Goal: Task Accomplishment & Management: Manage account settings

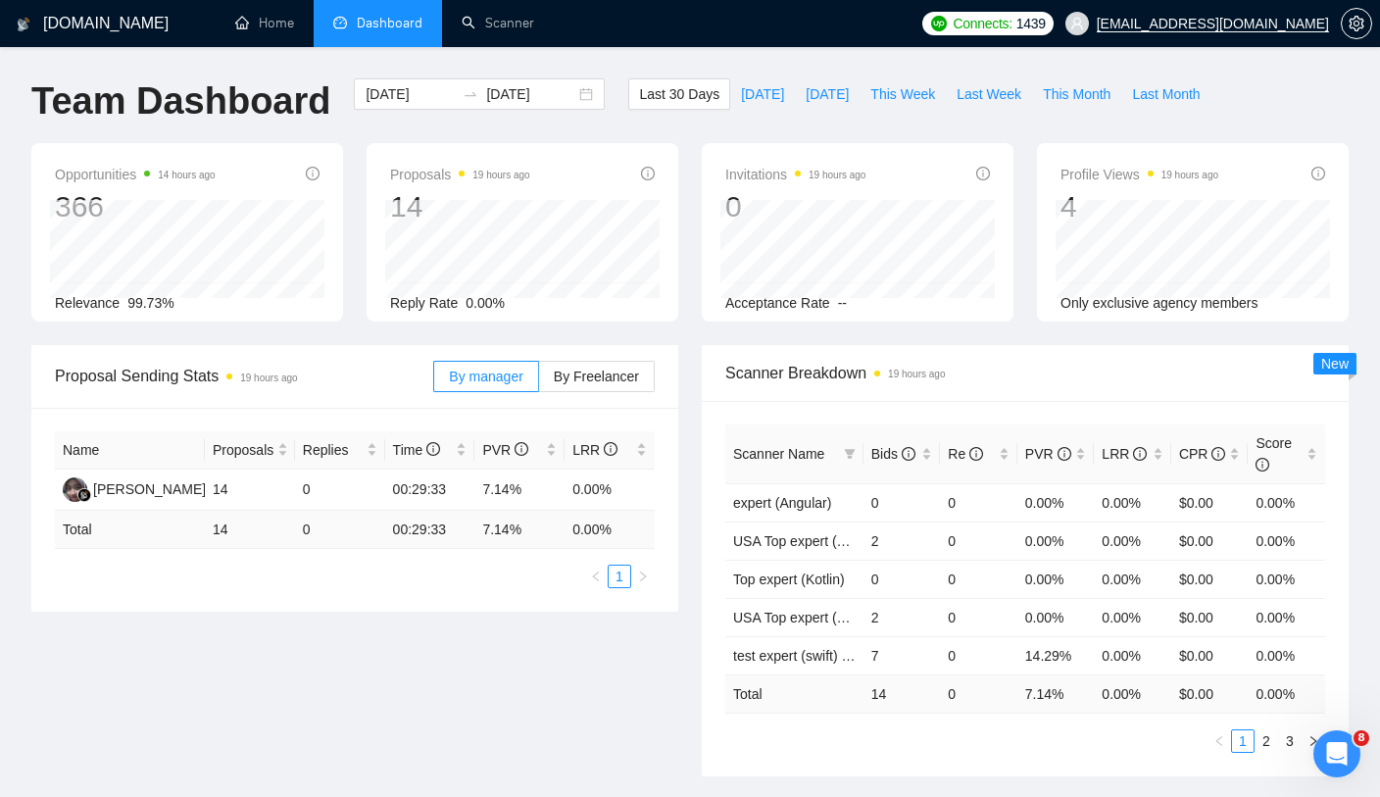
click at [358, 28] on span "Dashboard" at bounding box center [390, 23] width 66 height 17
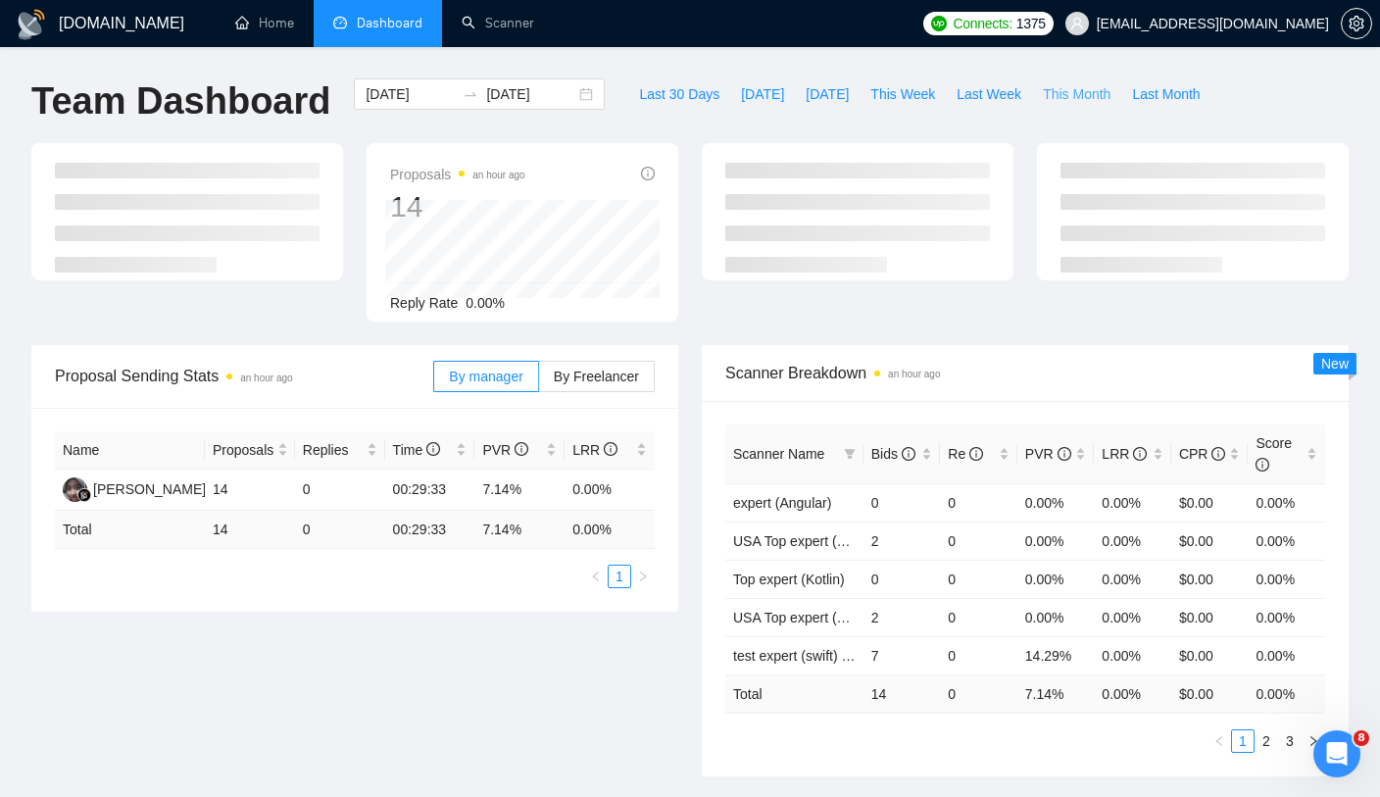
click at [1081, 97] on span "This Month" at bounding box center [1077, 94] width 68 height 22
type input "[DATE]"
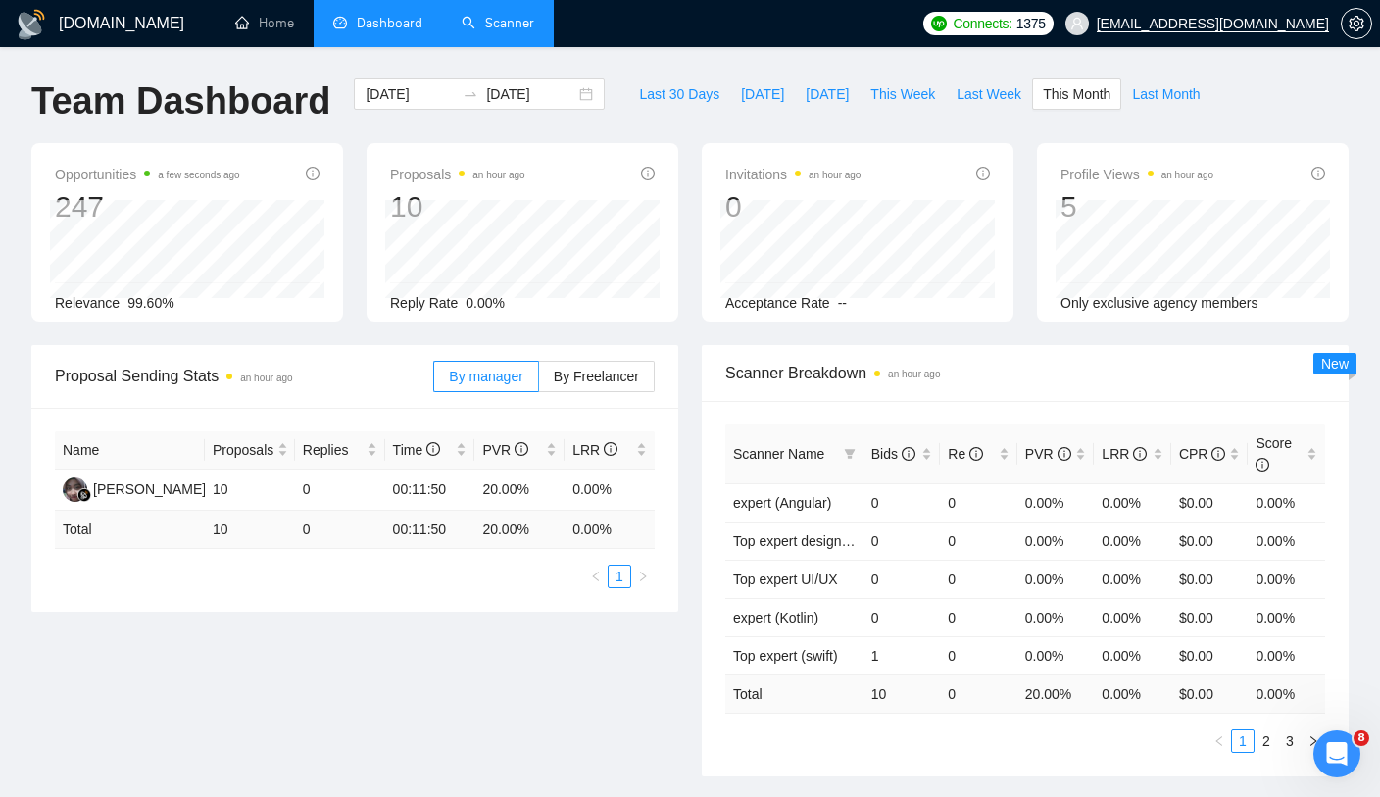
click at [508, 31] on link "Scanner" at bounding box center [498, 23] width 73 height 17
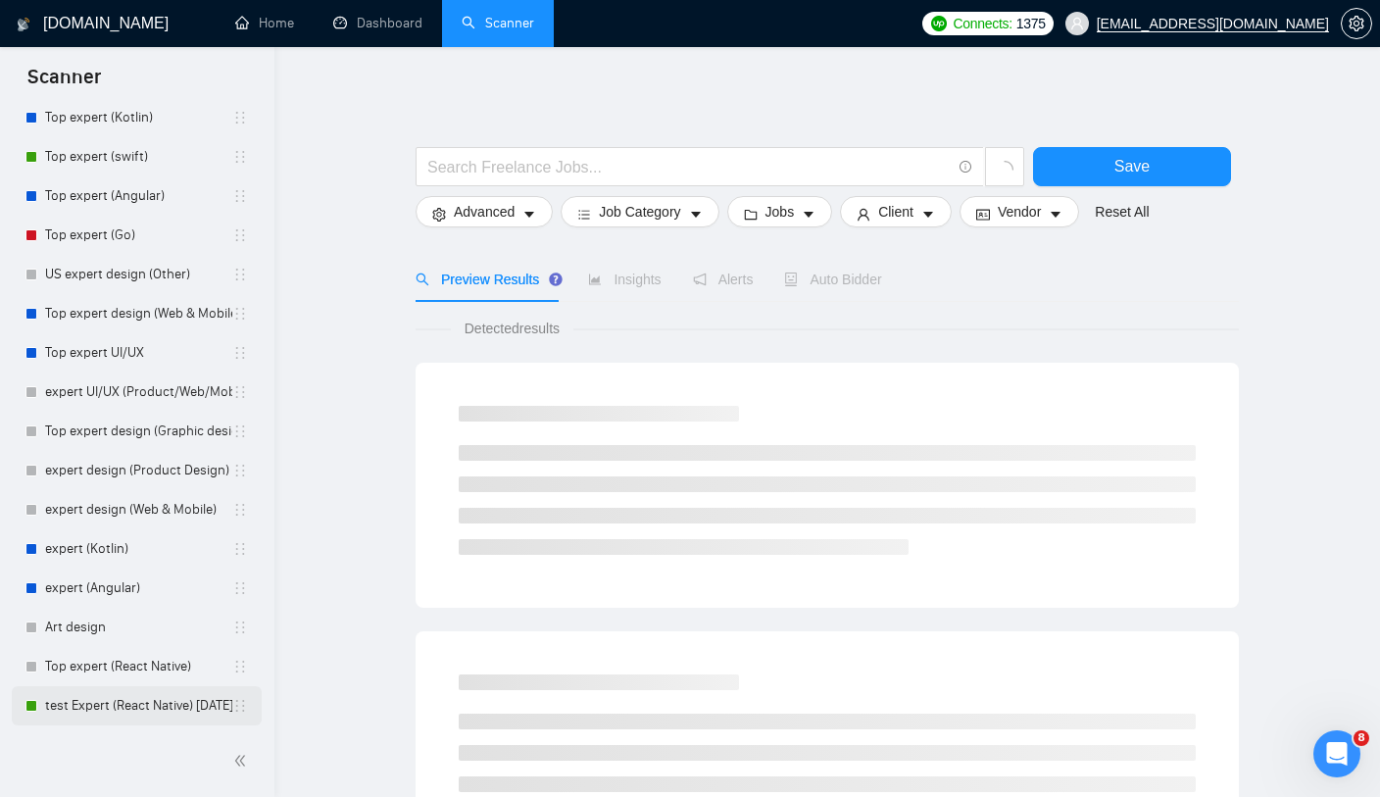
scroll to position [257, 0]
drag, startPoint x: 238, startPoint y: 711, endPoint x: 125, endPoint y: 711, distance: 112.7
click at [125, 710] on div "test Expert (React Native) 07/24/25" at bounding box center [136, 705] width 222 height 39
click at [149, 769] on div at bounding box center [137, 761] width 251 height 40
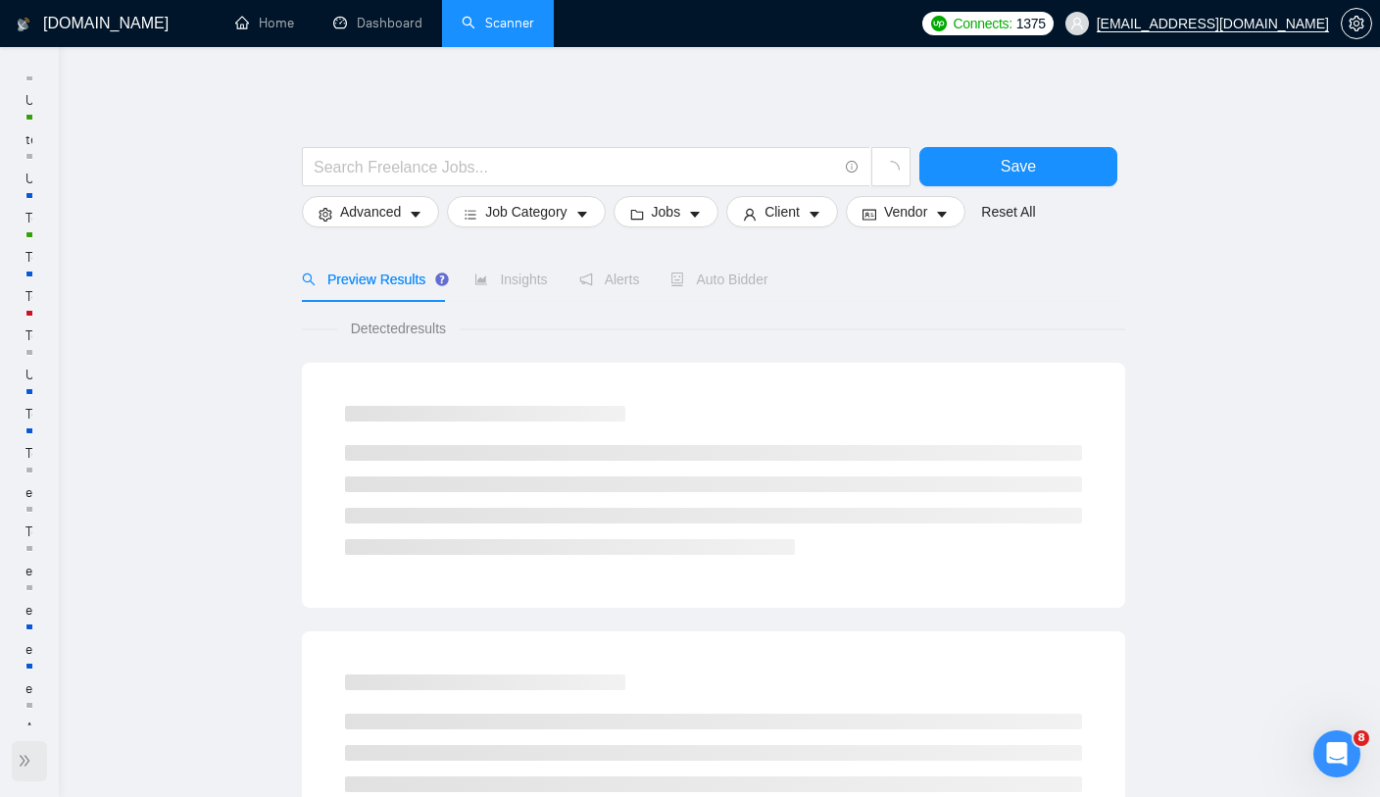
scroll to position [0, 0]
click at [24, 756] on icon "double-right" at bounding box center [25, 761] width 14 height 14
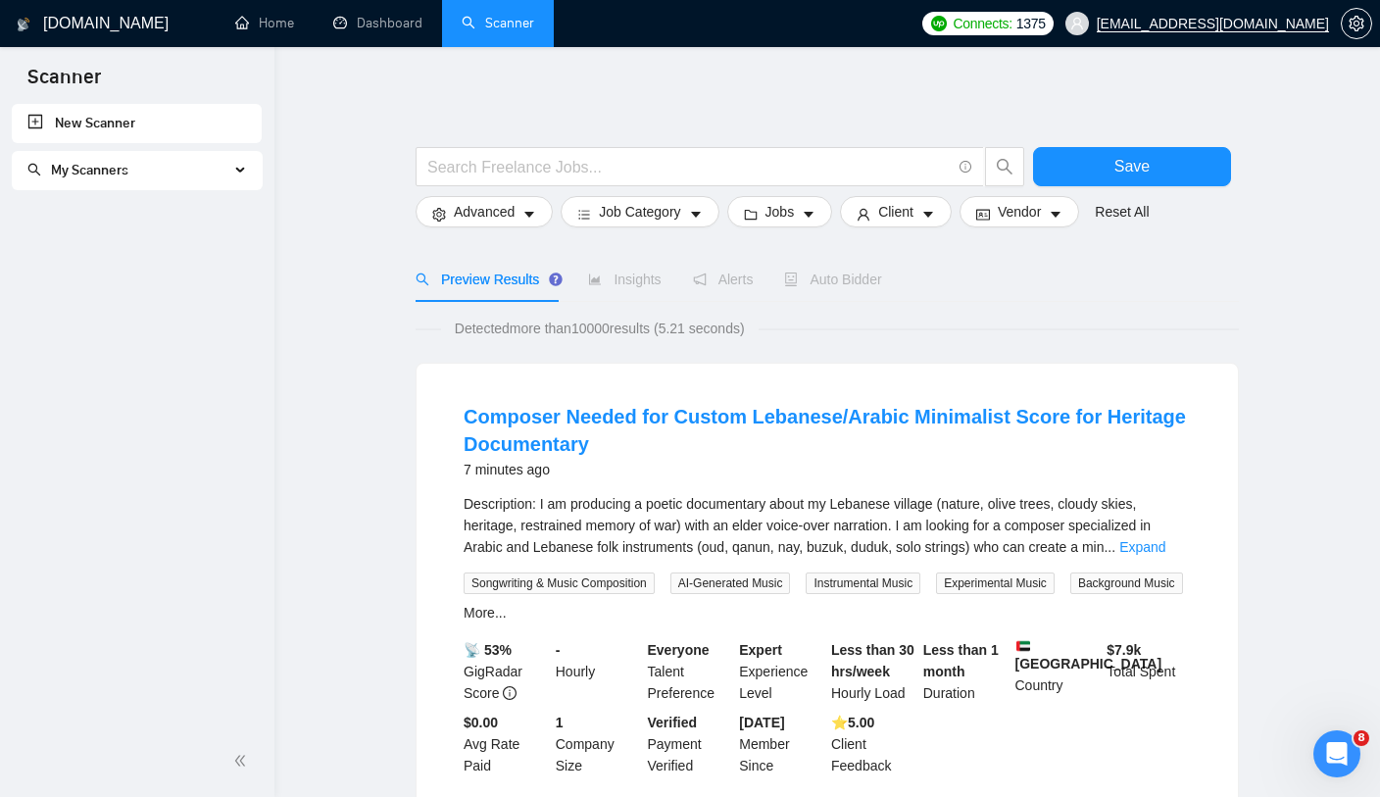
click at [84, 181] on span "My Scanners" at bounding box center [128, 170] width 202 height 39
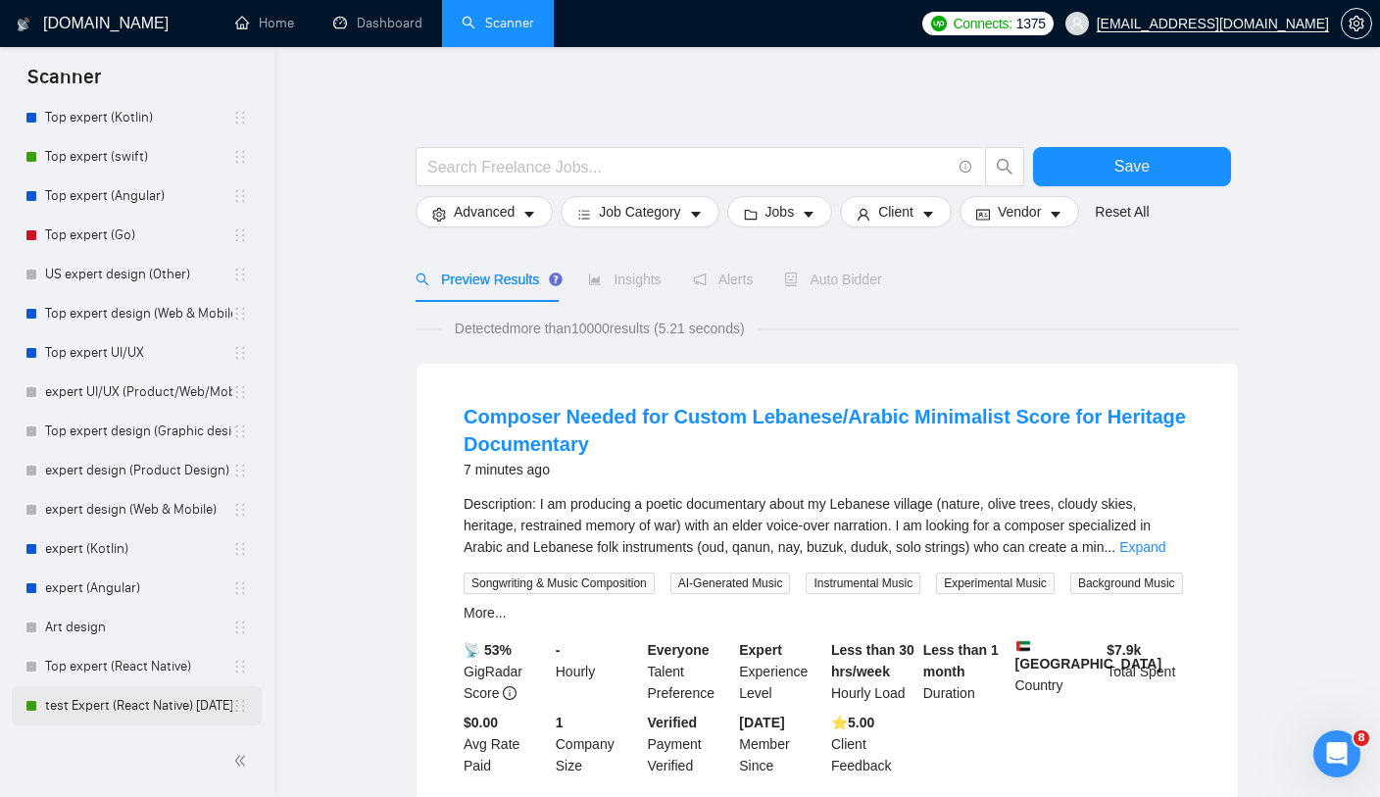
scroll to position [257, 0]
drag, startPoint x: 221, startPoint y: 518, endPoint x: 237, endPoint y: 718, distance: 200.5
click at [237, 718] on div "test Expert (React Native) 07/24/25" at bounding box center [136, 705] width 222 height 39
drag, startPoint x: 251, startPoint y: 711, endPoint x: 223, endPoint y: 706, distance: 27.9
click at [223, 706] on li "test Expert (React Native) 07/24/25" at bounding box center [137, 705] width 250 height 39
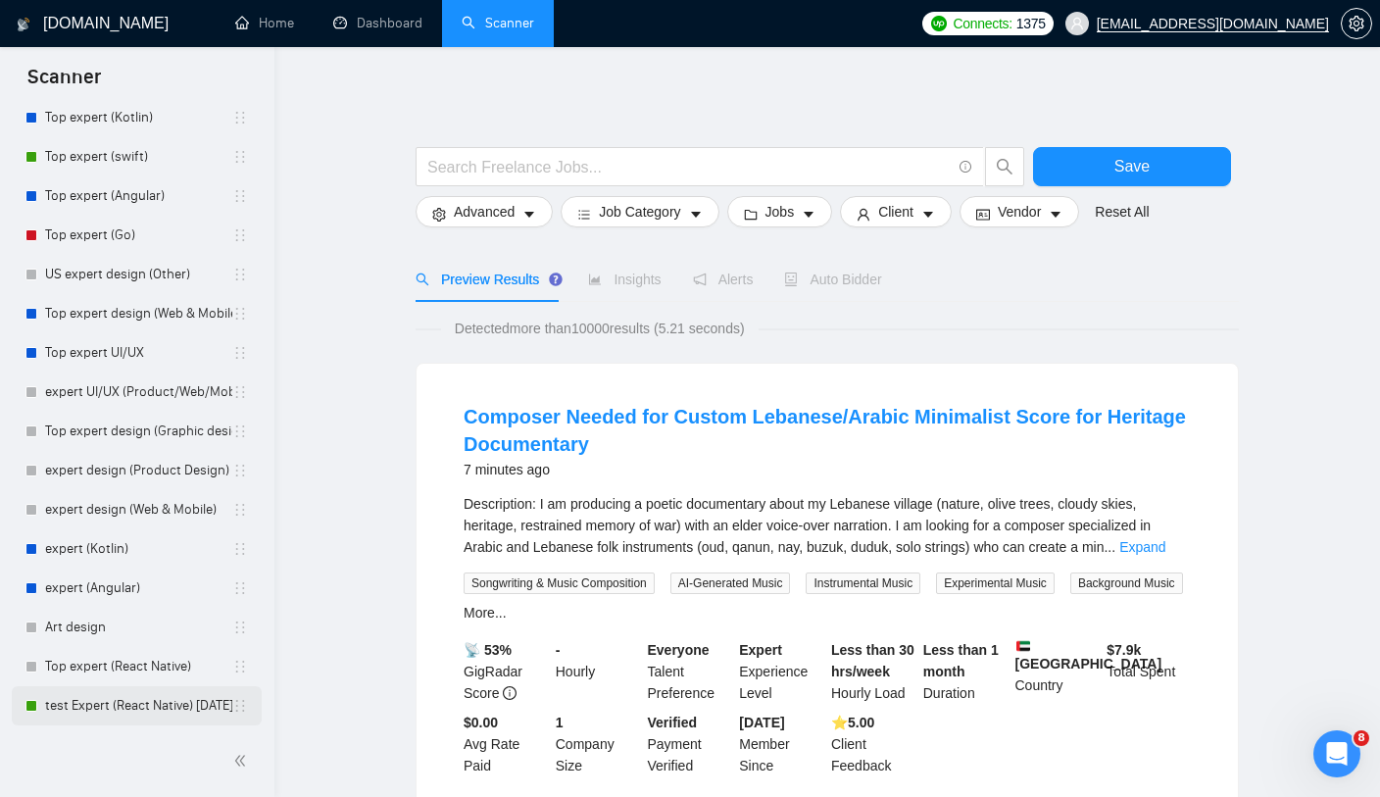
click at [239, 706] on icon "holder" at bounding box center [240, 706] width 16 height 16
click at [236, 705] on icon "holder" at bounding box center [240, 706] width 16 height 16
click at [184, 695] on link "test Expert (React Native) 07/24/25" at bounding box center [138, 705] width 187 height 39
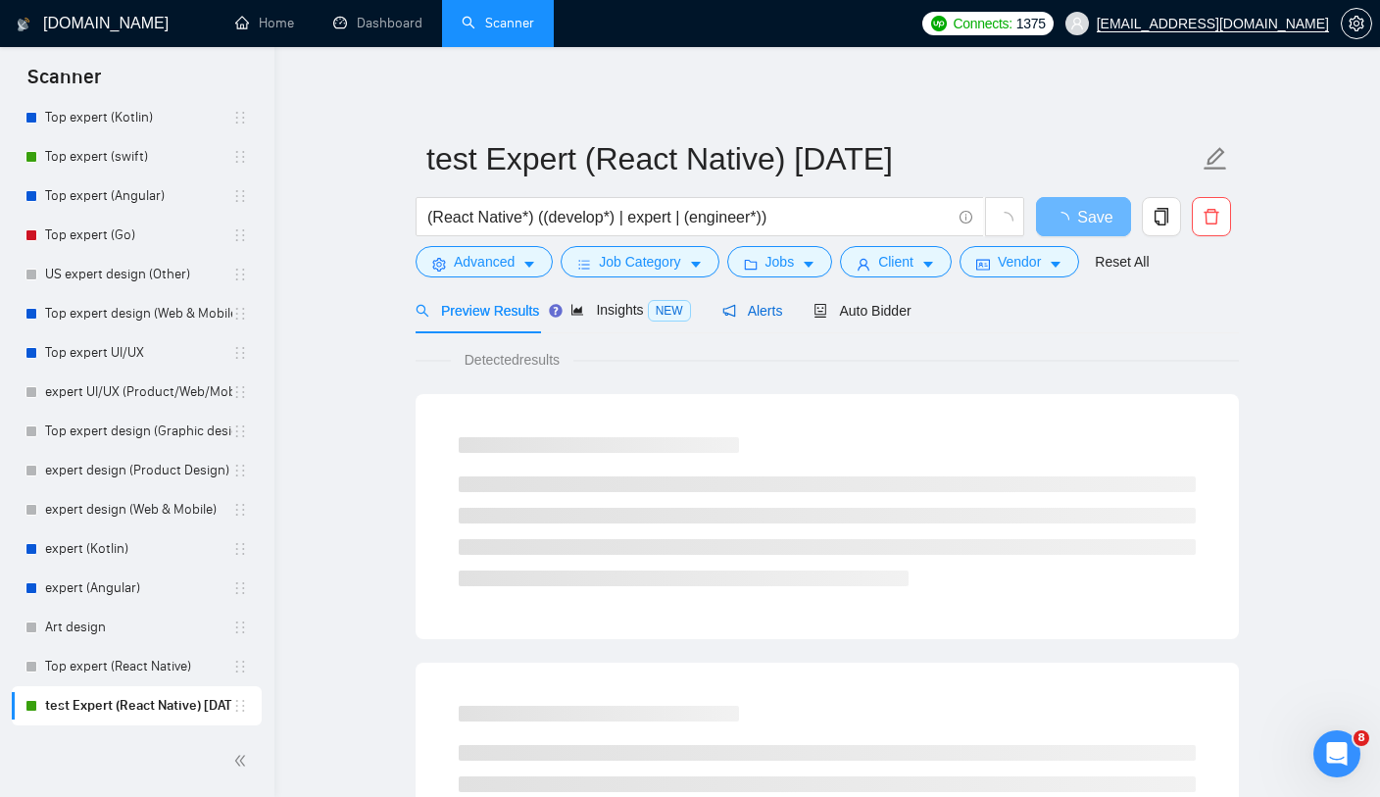
click at [745, 317] on span "Alerts" at bounding box center [752, 311] width 61 height 16
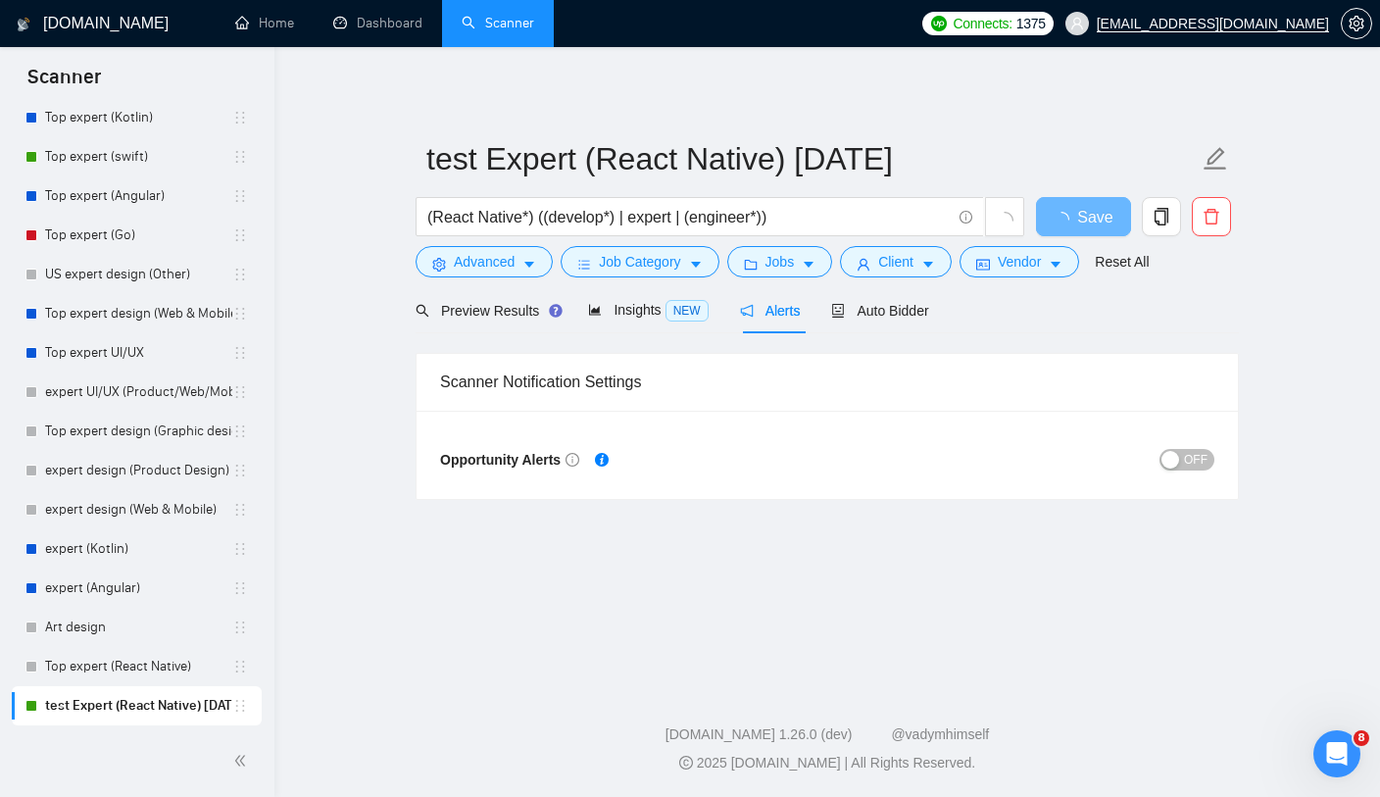
click at [1169, 457] on div "button" at bounding box center [1170, 460] width 18 height 18
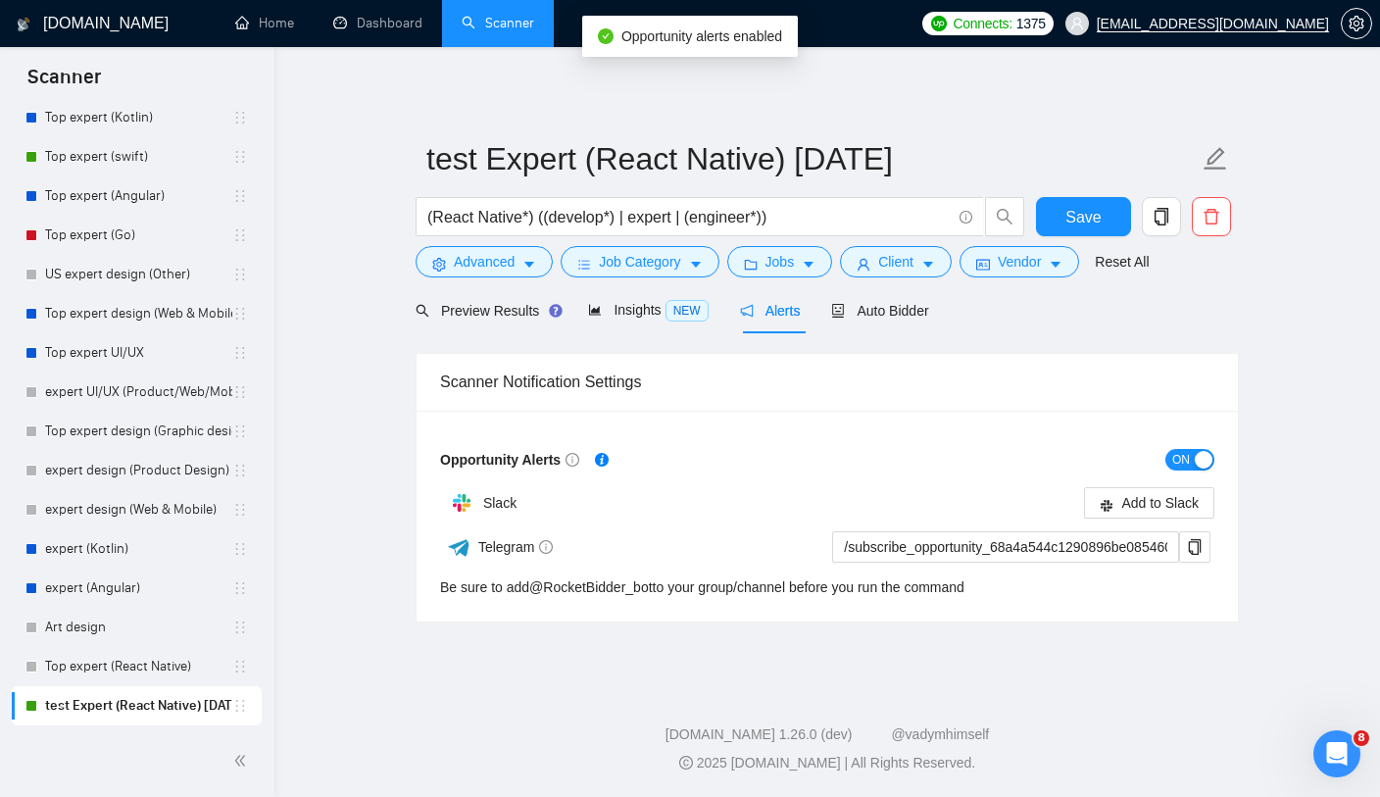
click at [1197, 456] on div "button" at bounding box center [1204, 460] width 18 height 18
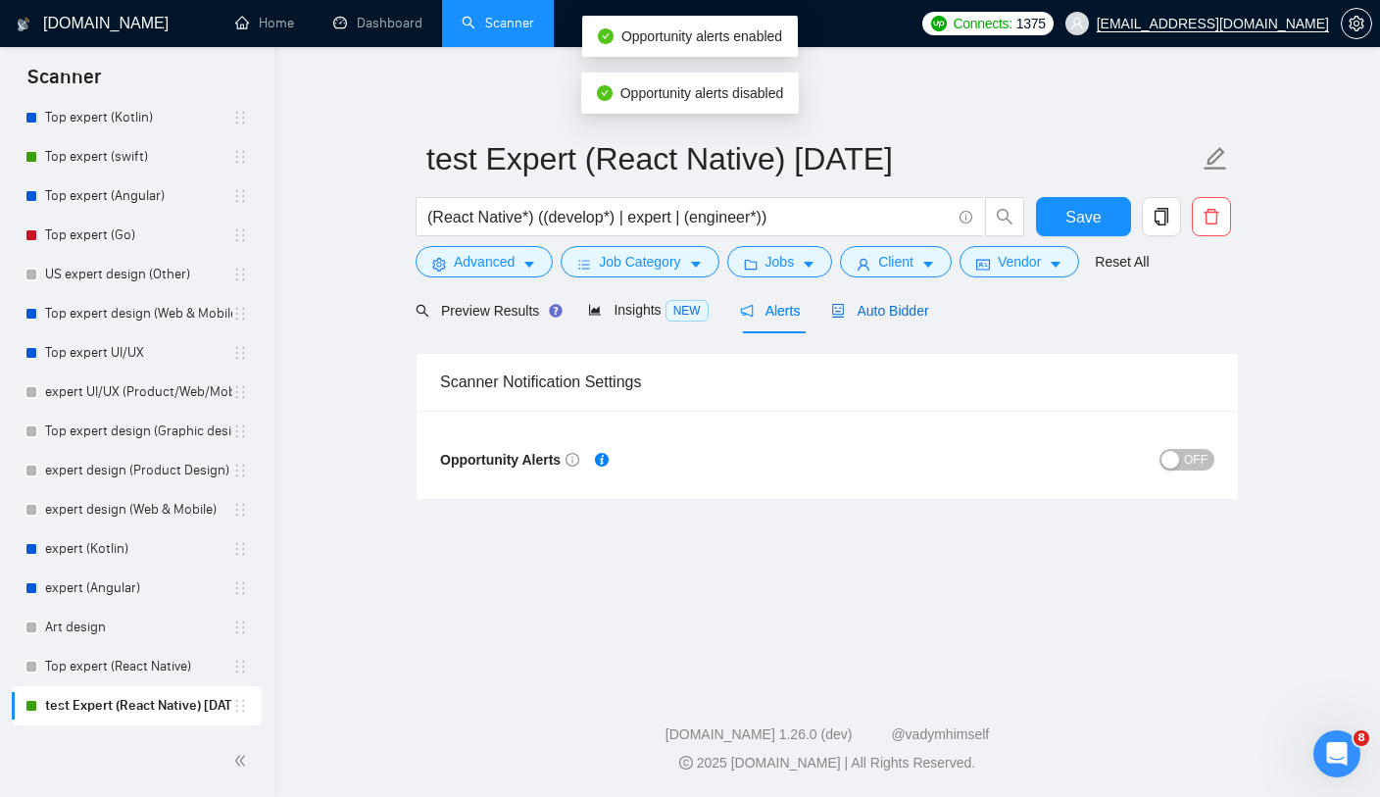
click at [858, 315] on span "Auto Bidder" at bounding box center [879, 311] width 97 height 16
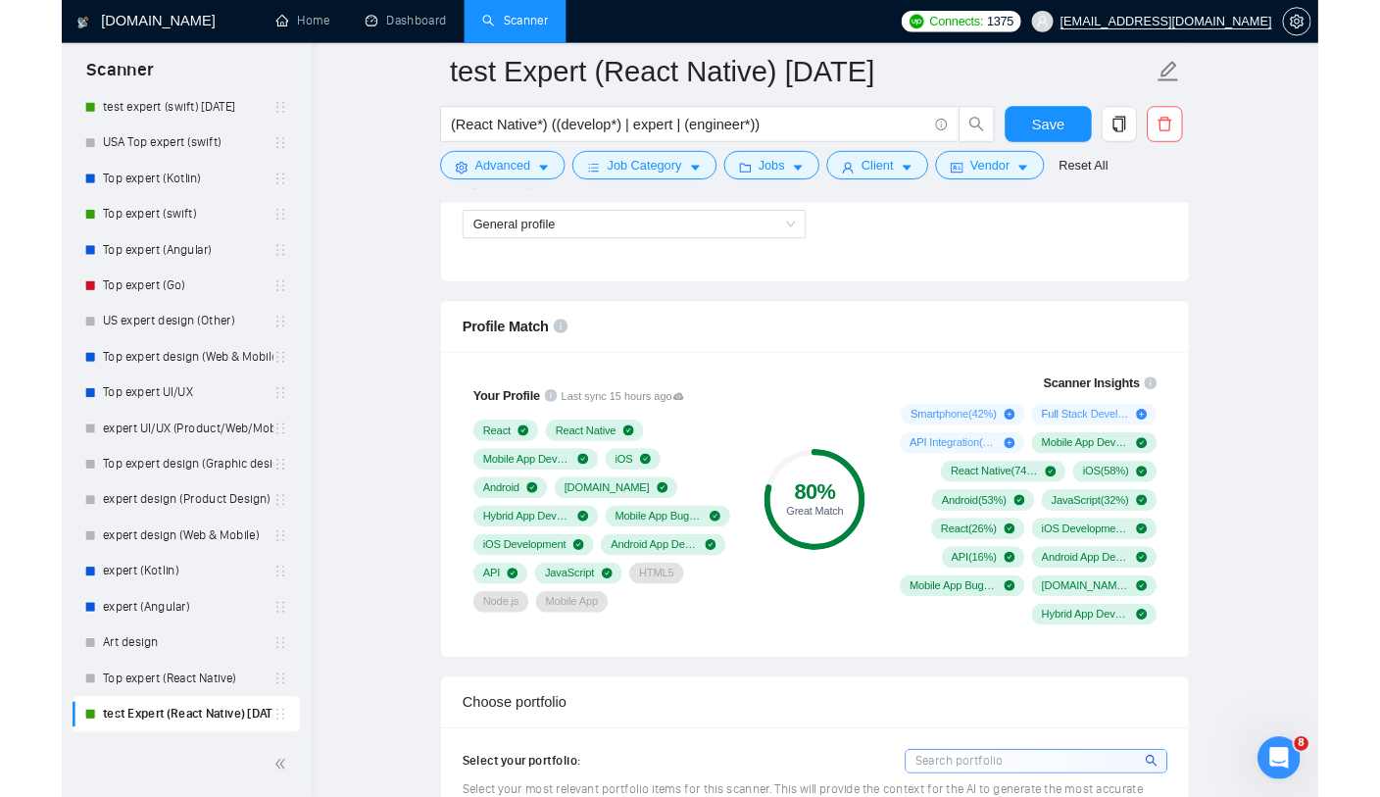
scroll to position [1089, 0]
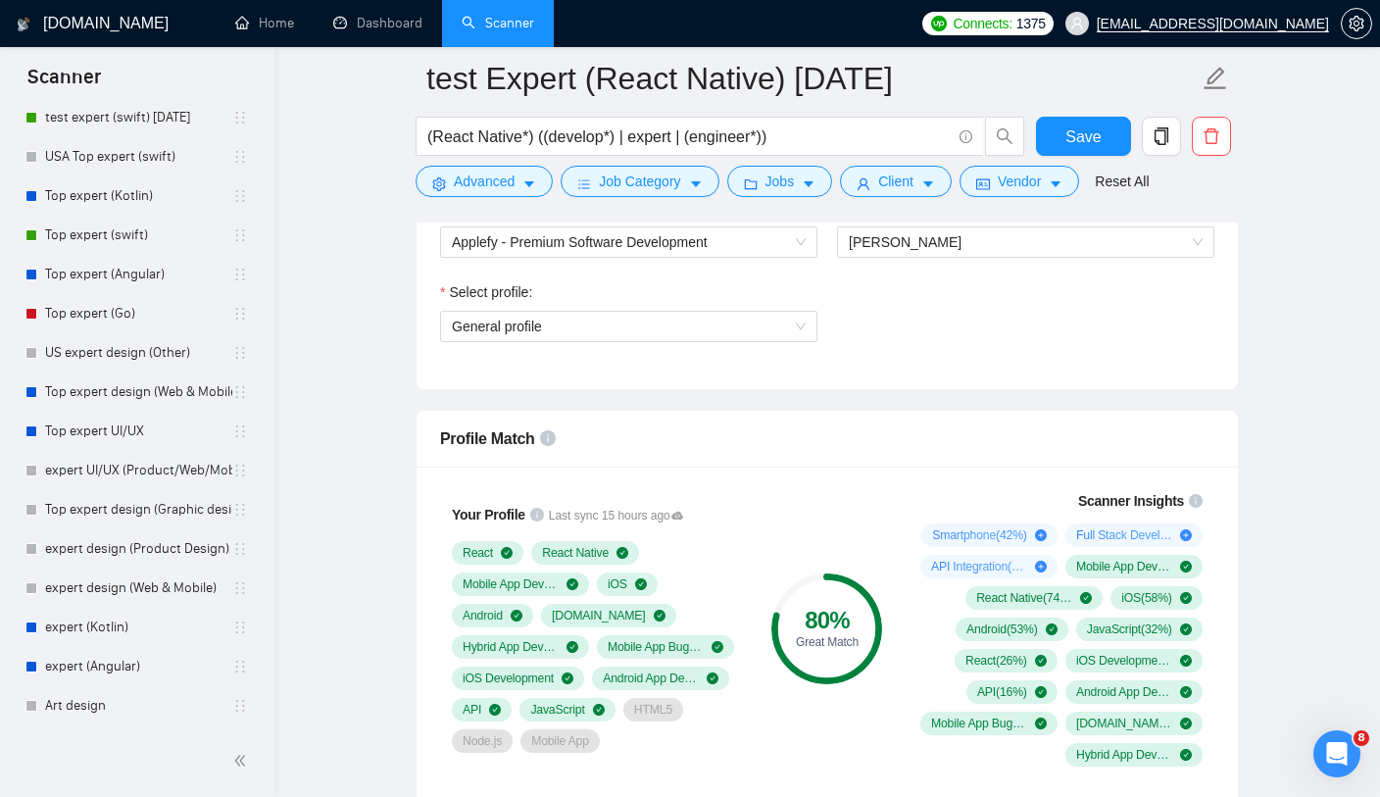
click at [1008, 428] on div "Profile Match" at bounding box center [827, 439] width 774 height 56
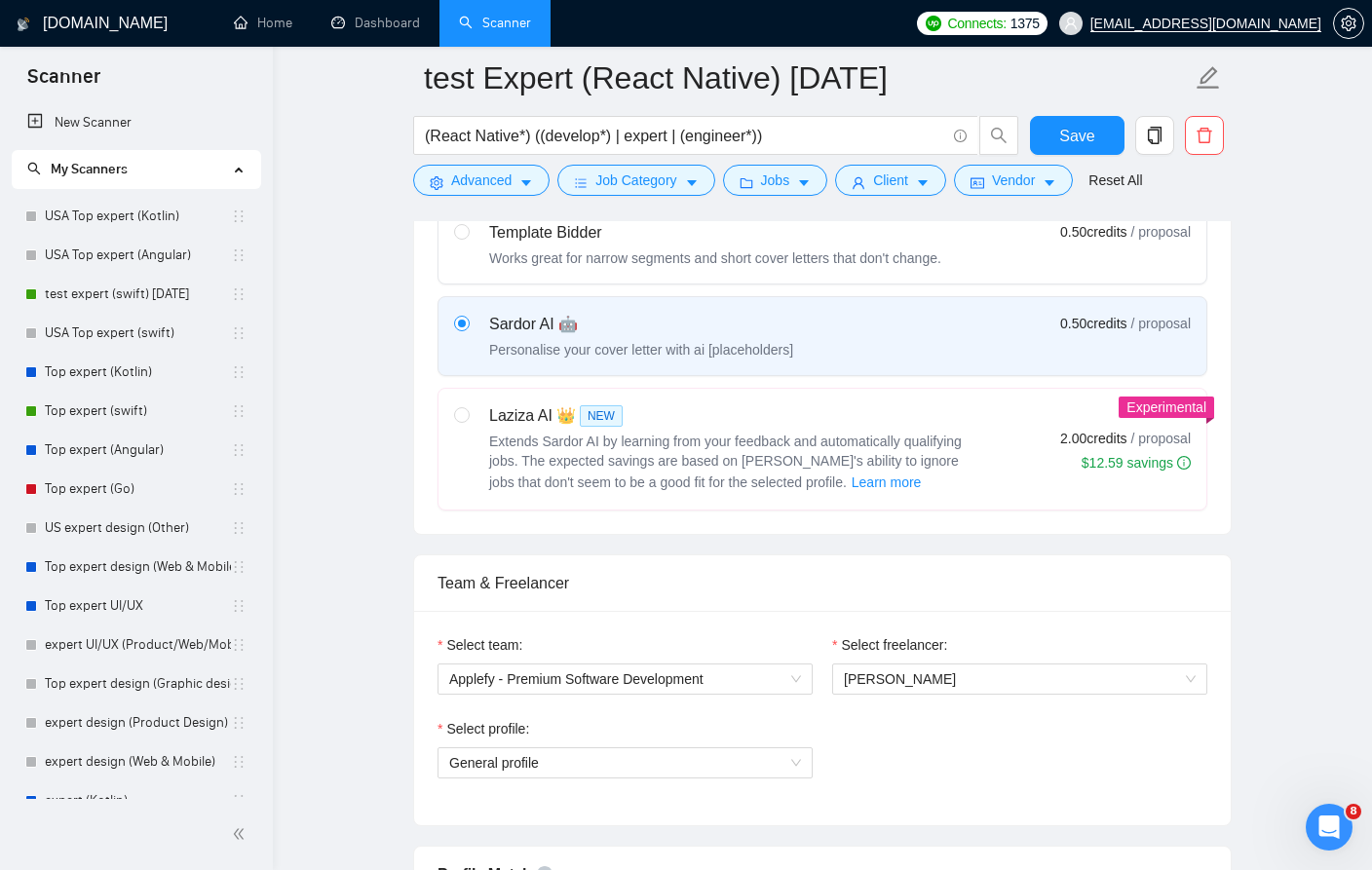
scroll to position [829, 0]
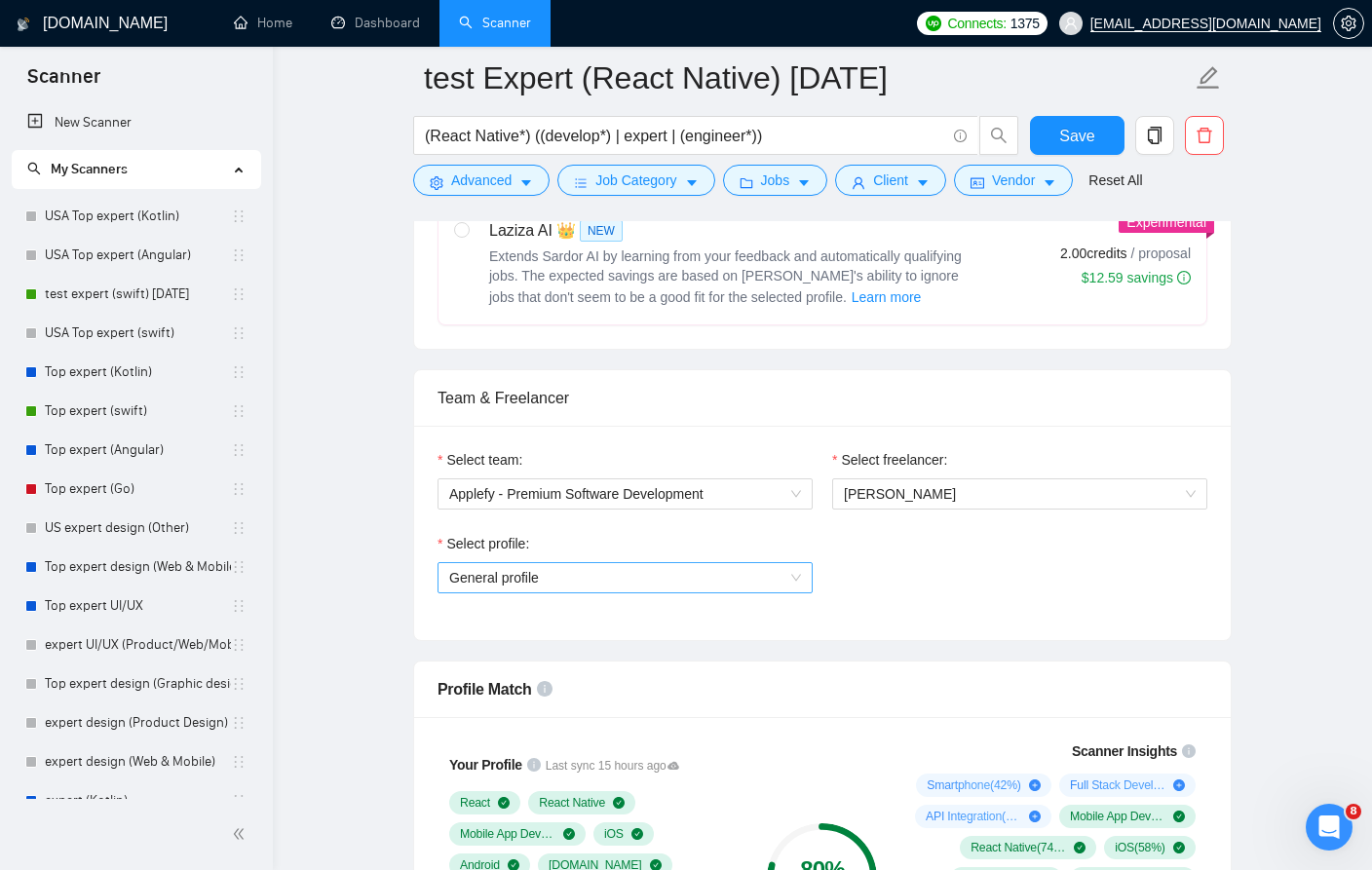
click at [772, 588] on span "General profile" at bounding box center [625, 577] width 352 height 29
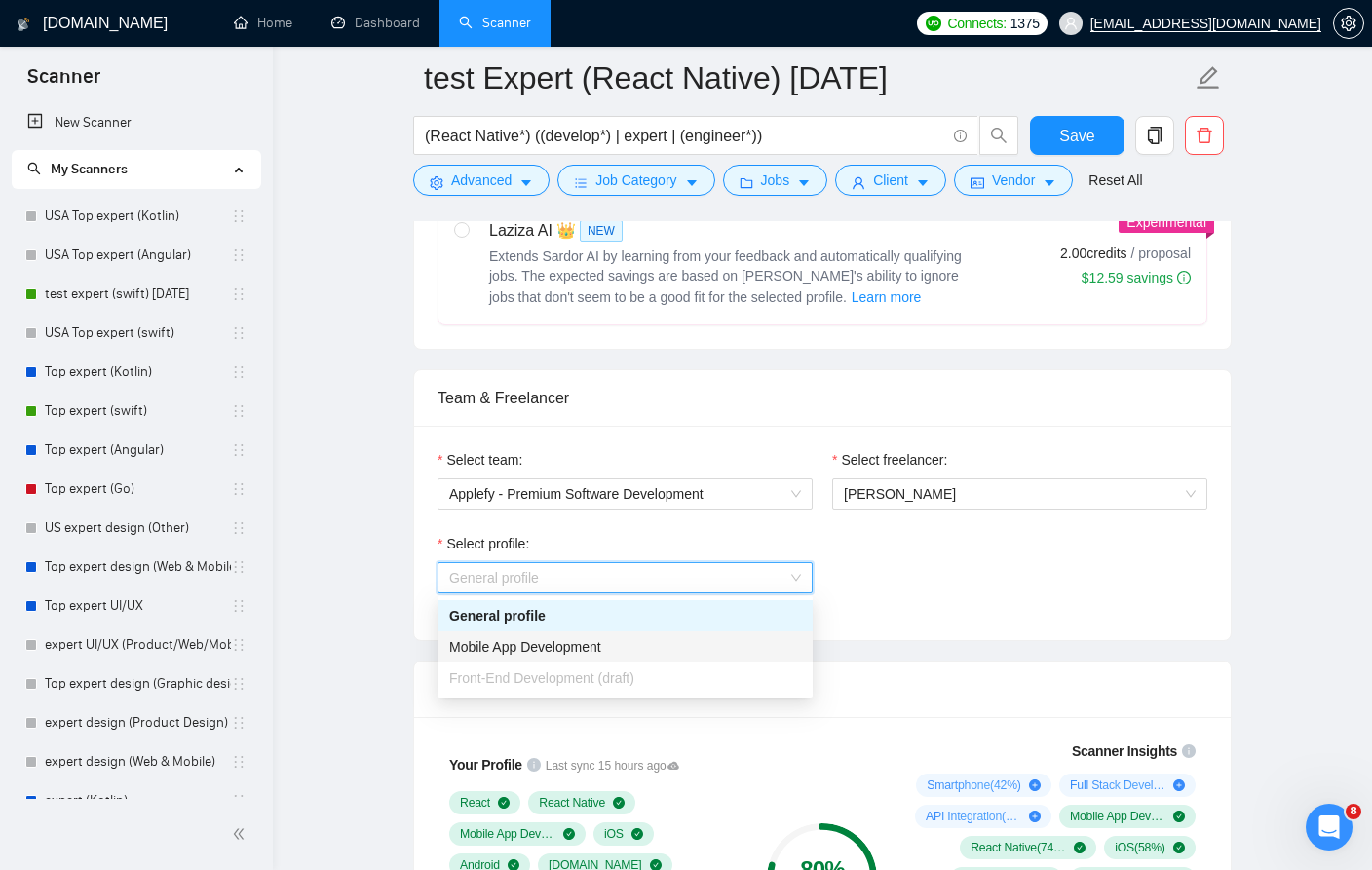
click at [749, 642] on div "Mobile App Development" at bounding box center [625, 647] width 352 height 22
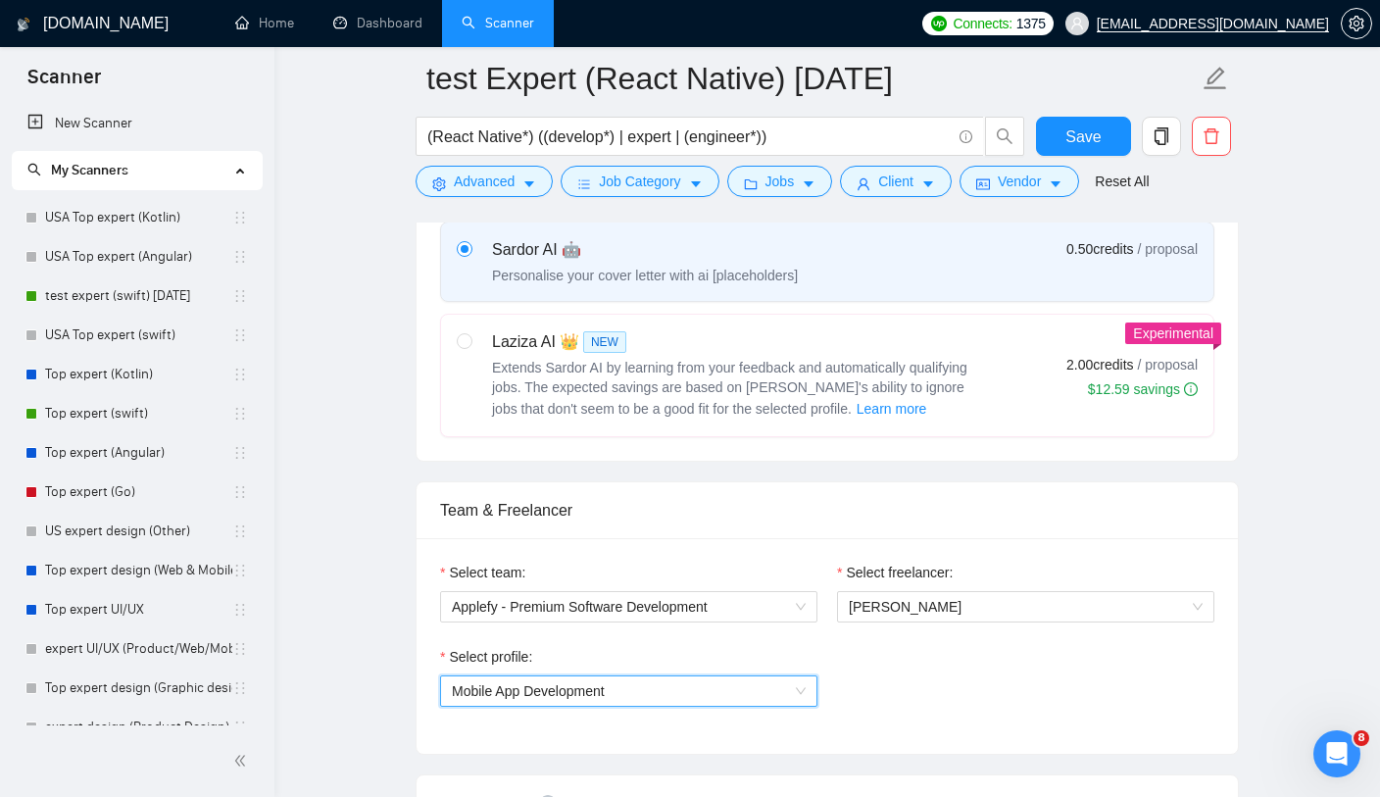
scroll to position [717, 0]
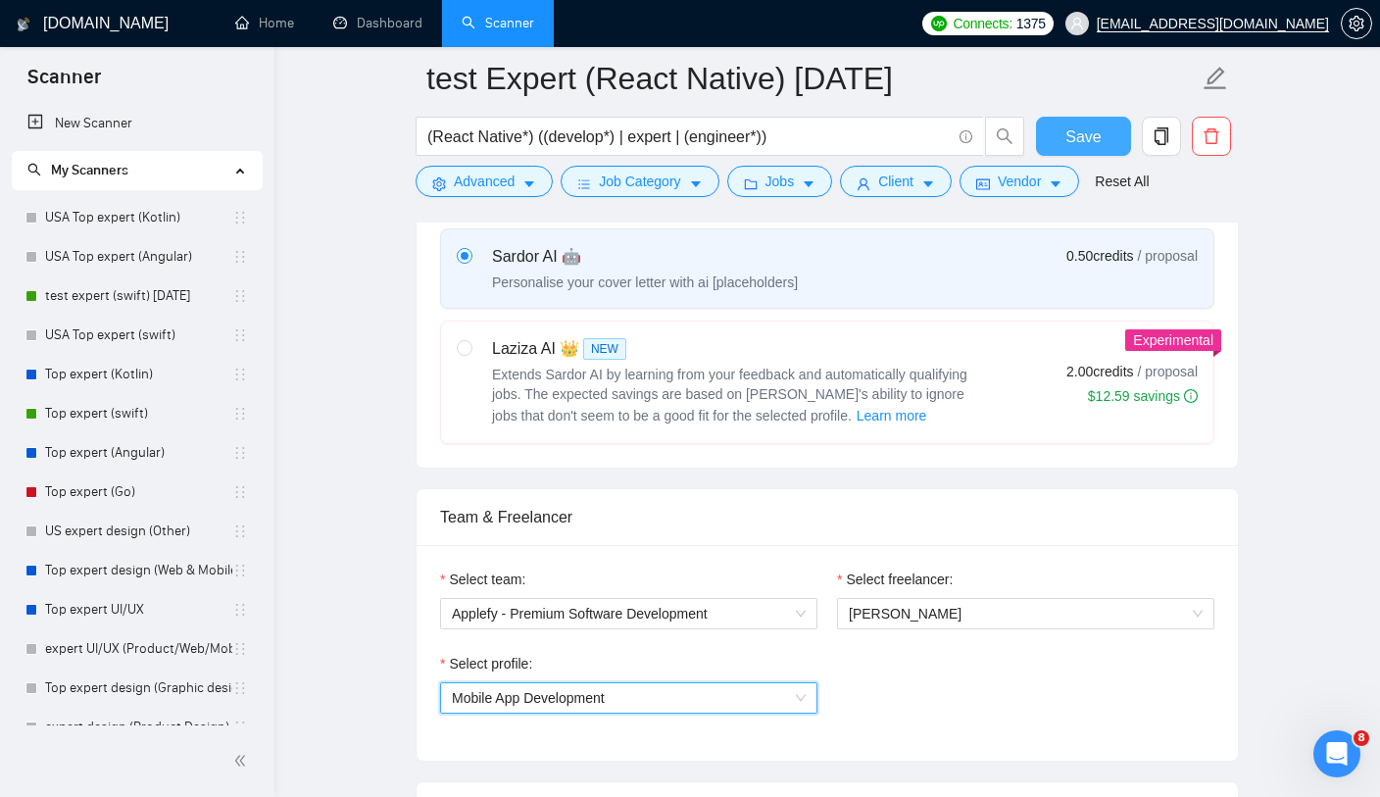
click at [1091, 124] on span "Save" at bounding box center [1082, 136] width 35 height 25
